Goal: Check status: Check status

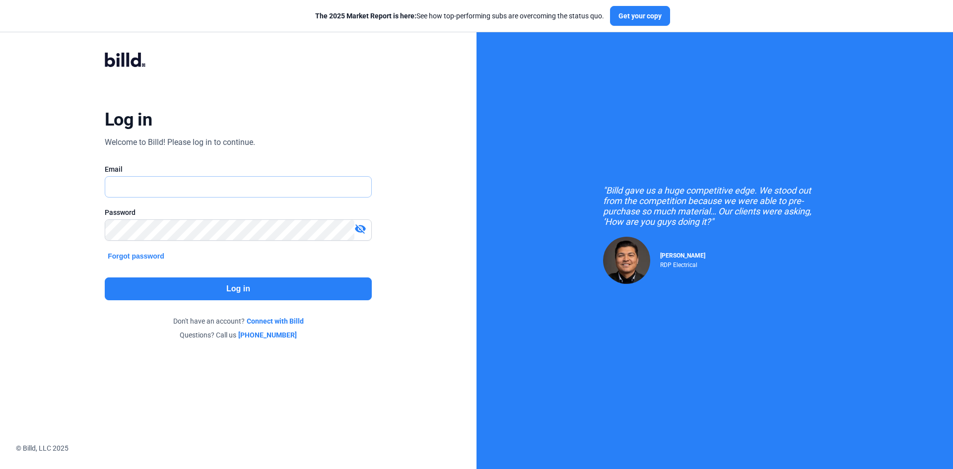
type input "[EMAIL_ADDRESS][DOMAIN_NAME]"
click at [255, 291] on button "Log in" at bounding box center [238, 288] width 267 height 23
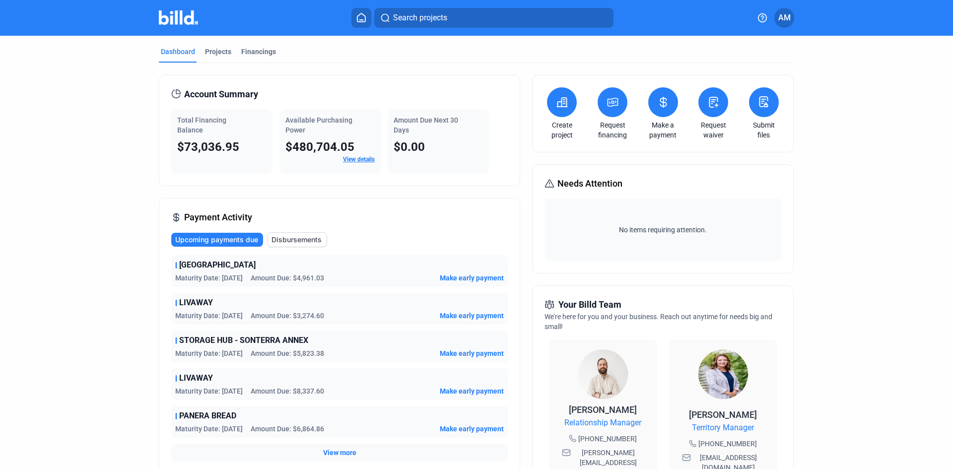
scroll to position [50, 0]
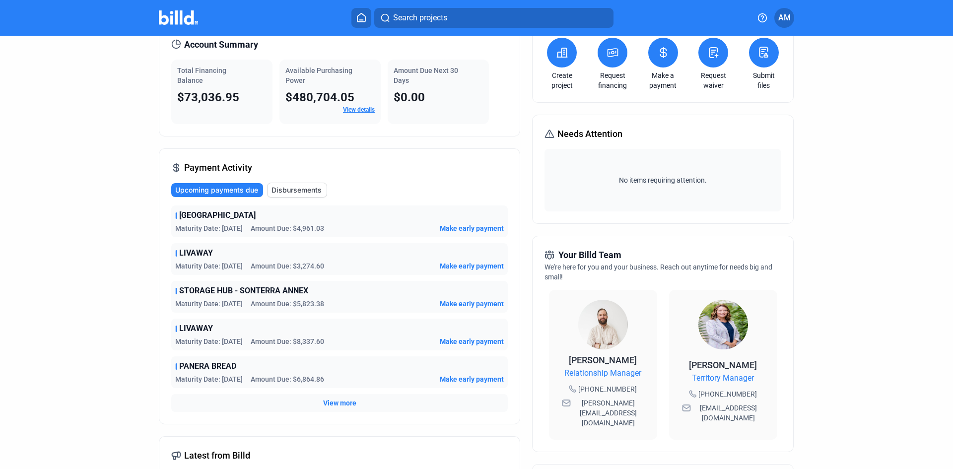
click at [335, 403] on span "View more" at bounding box center [339, 403] width 33 height 10
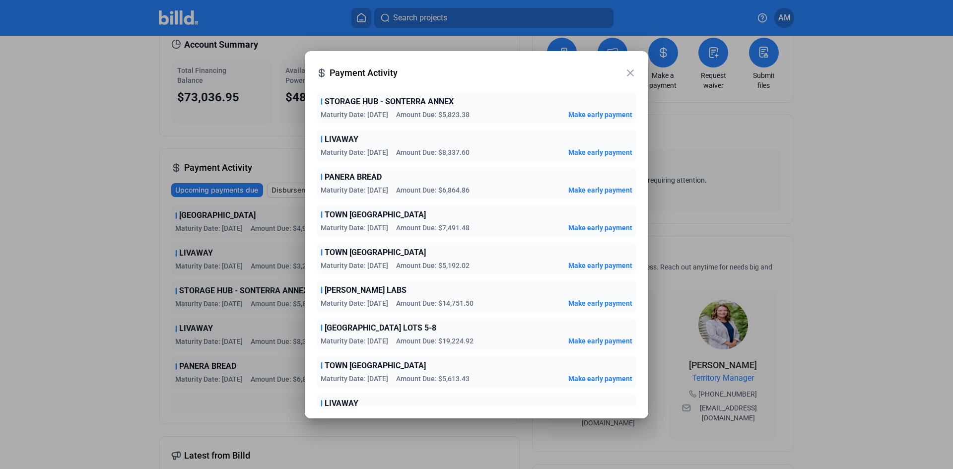
scroll to position [0, 0]
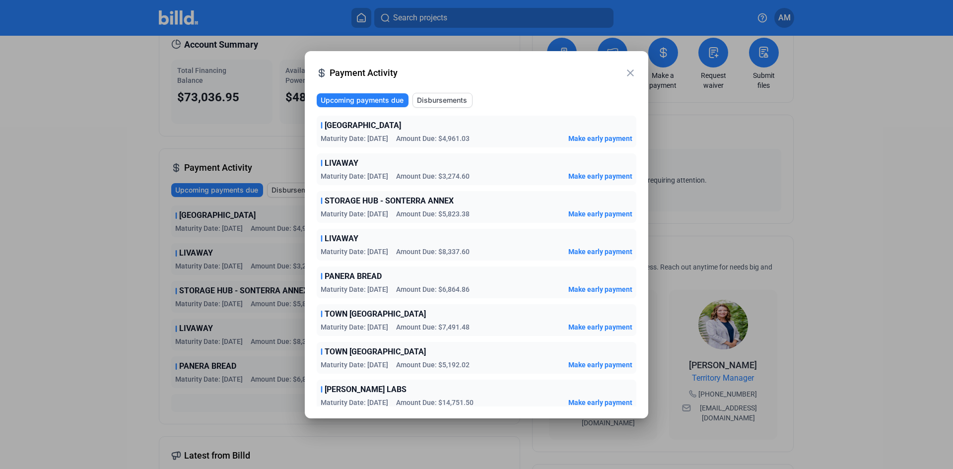
click at [633, 72] on mat-icon "close" at bounding box center [630, 73] width 12 height 12
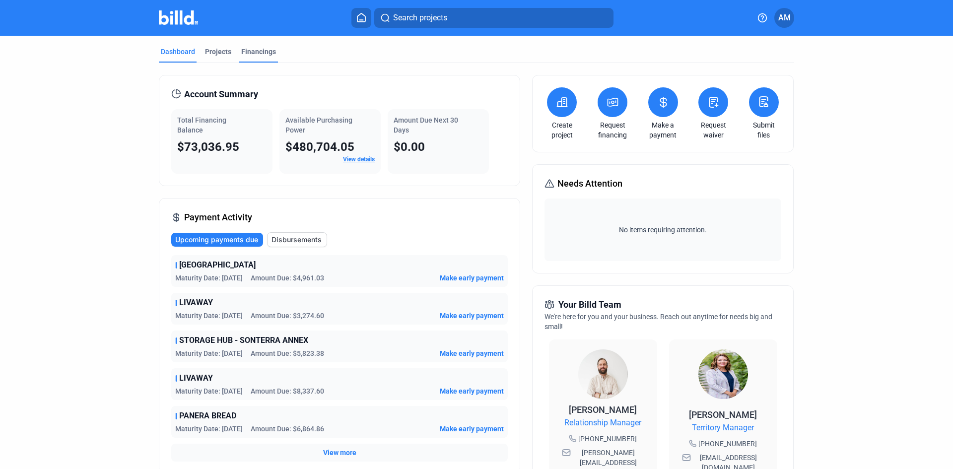
click at [256, 51] on div "Financings" at bounding box center [258, 52] width 35 height 10
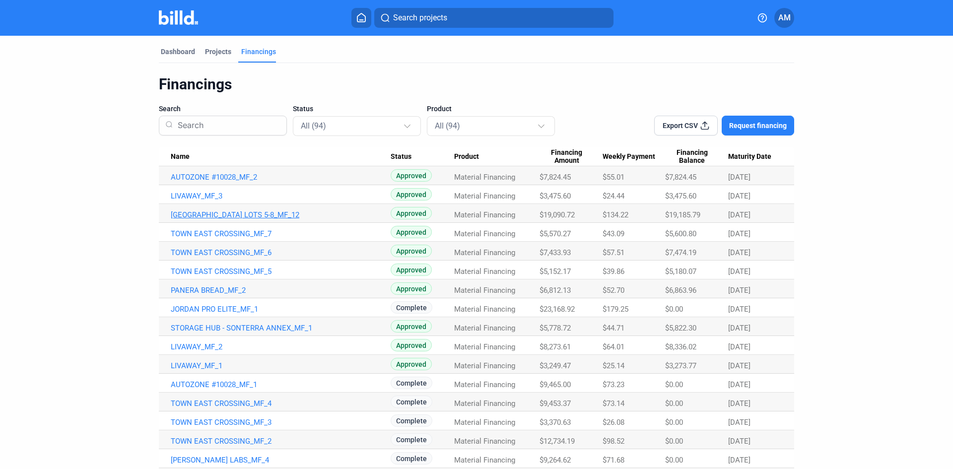
click at [218, 215] on link "[GEOGRAPHIC_DATA] LOTS 5-8_MF_12" at bounding box center [281, 214] width 220 height 9
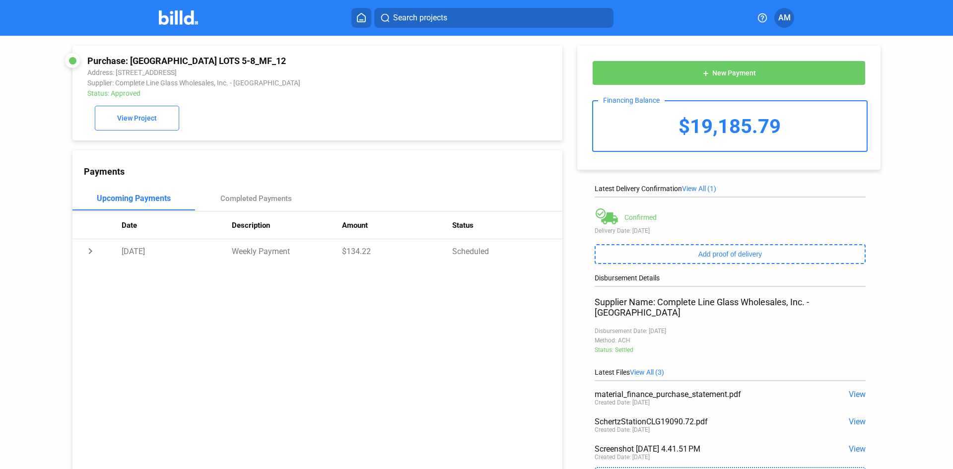
click at [173, 15] on img at bounding box center [178, 17] width 39 height 14
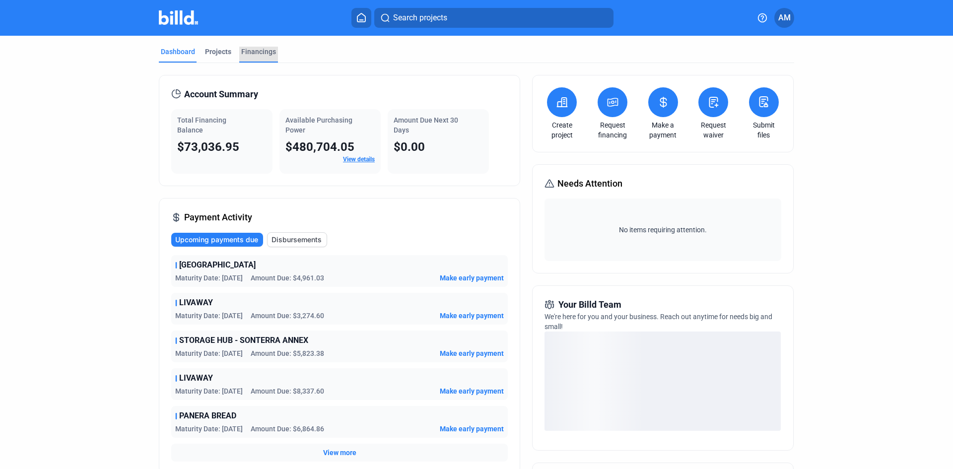
click at [259, 54] on div "Financings" at bounding box center [258, 52] width 35 height 10
